Goal: Find specific page/section: Find specific page/section

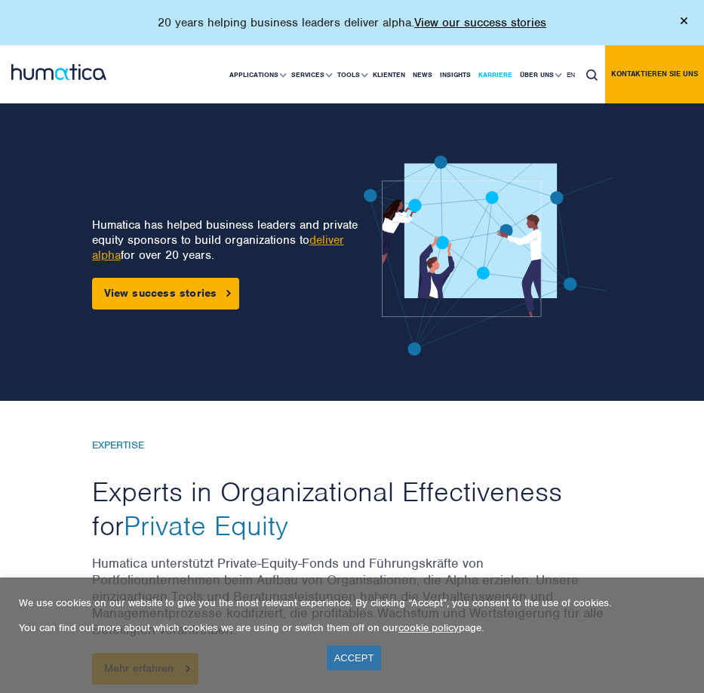
click at [497, 74] on link "Karriere" at bounding box center [496, 74] width 42 height 57
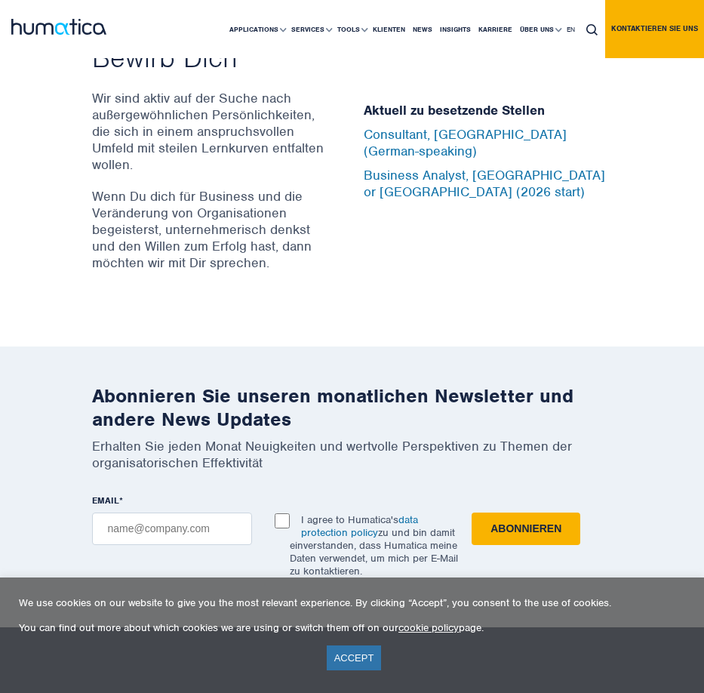
scroll to position [5167, 0]
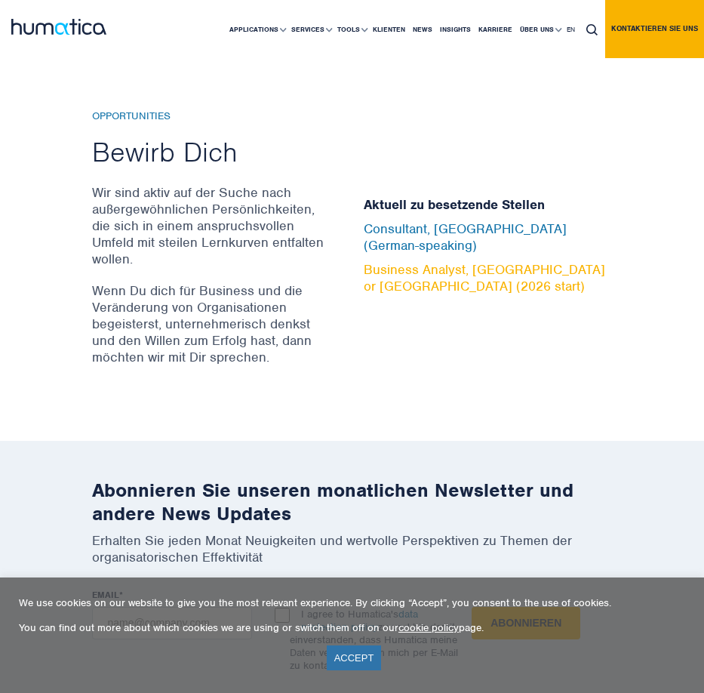
click at [470, 279] on link "Business Analyst, [GEOGRAPHIC_DATA] or [GEOGRAPHIC_DATA] (2026 start)" at bounding box center [485, 277] width 242 height 33
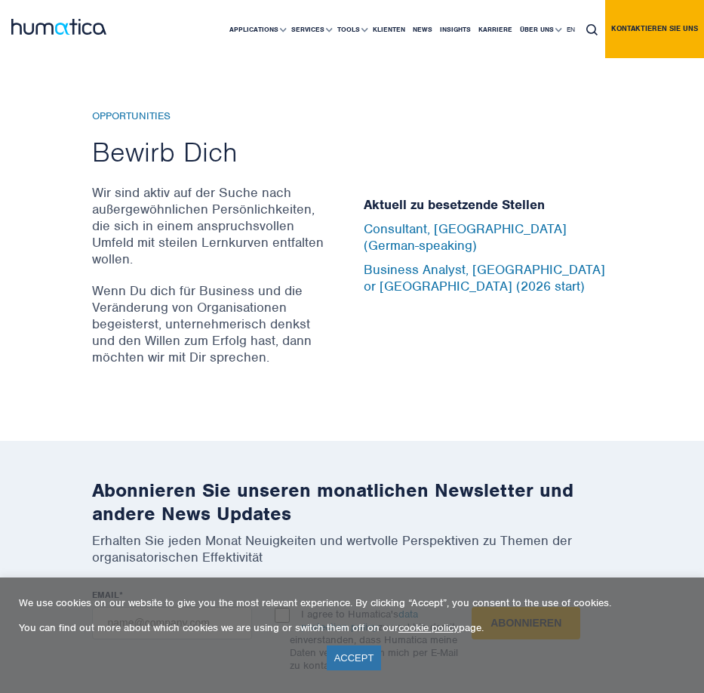
click at [240, 359] on p "Wenn Du dich für Business und die Veränderung von Organisationen begeisterst, u…" at bounding box center [209, 323] width 234 height 83
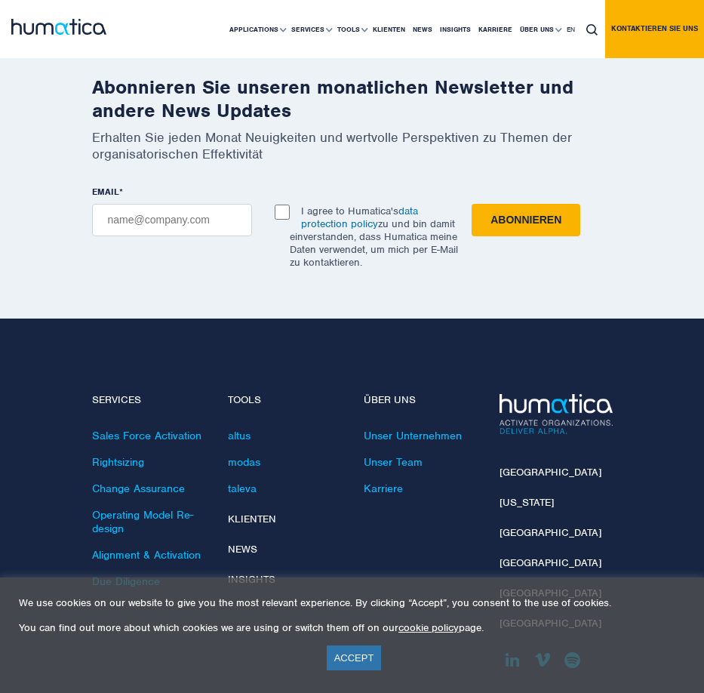
scroll to position [5674, 0]
